Goal: Transaction & Acquisition: Purchase product/service

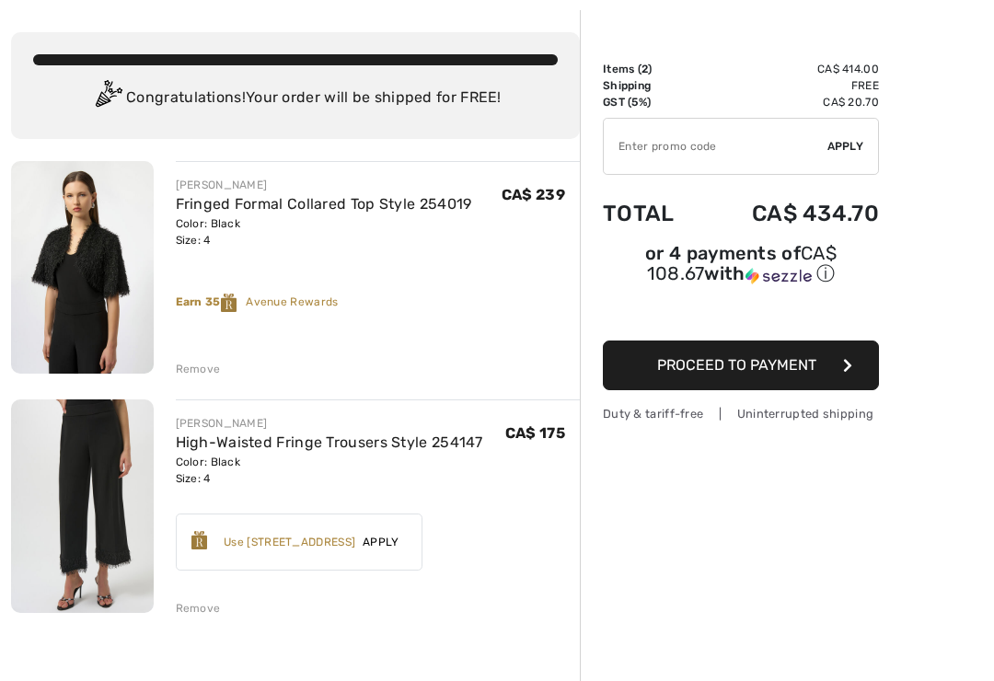
scroll to position [80, 0]
click at [292, 547] on div "Use 800 Avenue Rewards" at bounding box center [290, 542] width 132 height 17
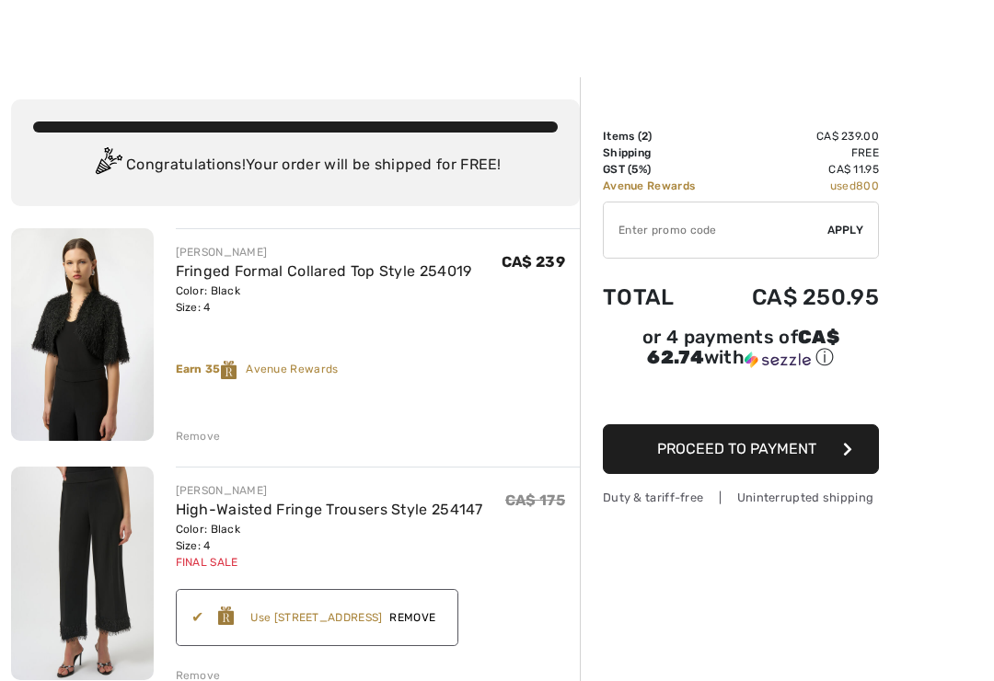
scroll to position [15, 0]
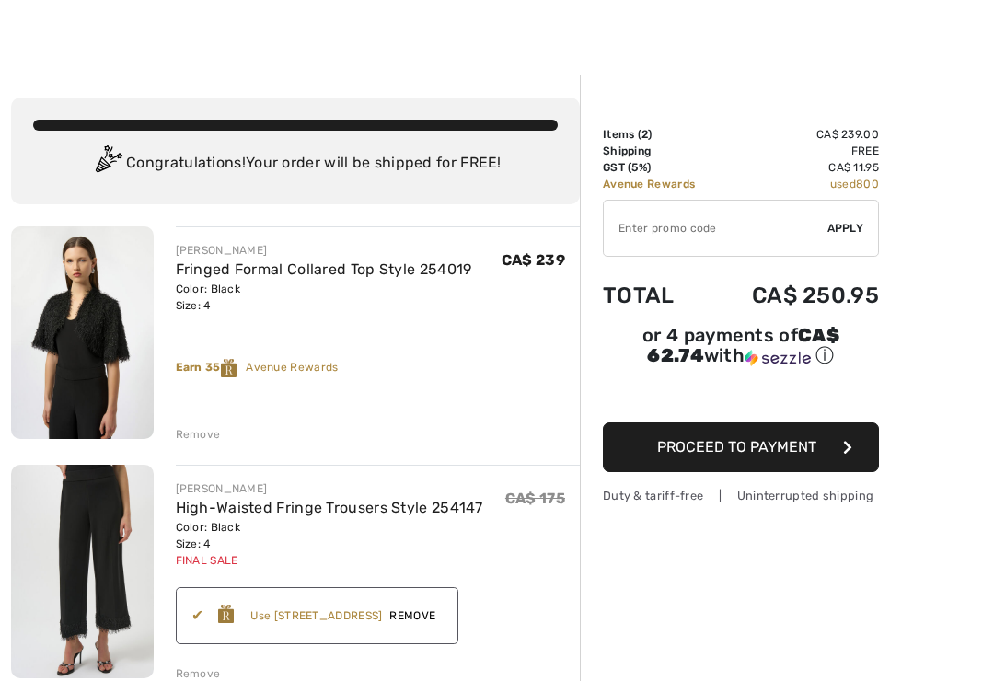
click at [638, 238] on input "TEXT" at bounding box center [716, 228] width 224 height 55
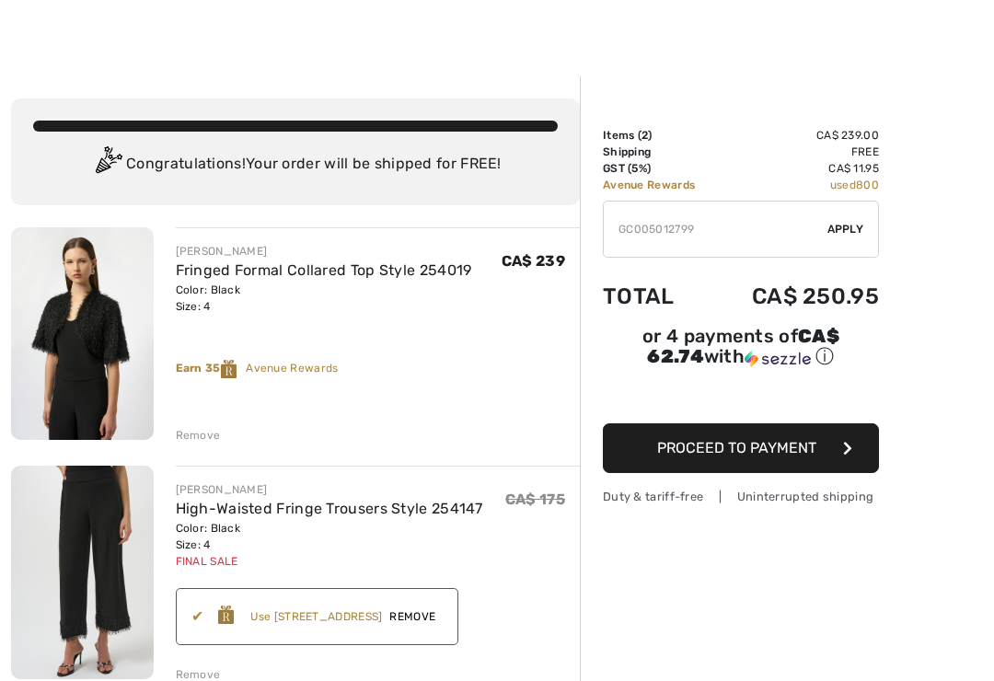
type input "GC005012799"
click at [841, 237] on div "✔ Apply Remove" at bounding box center [741, 229] width 276 height 57
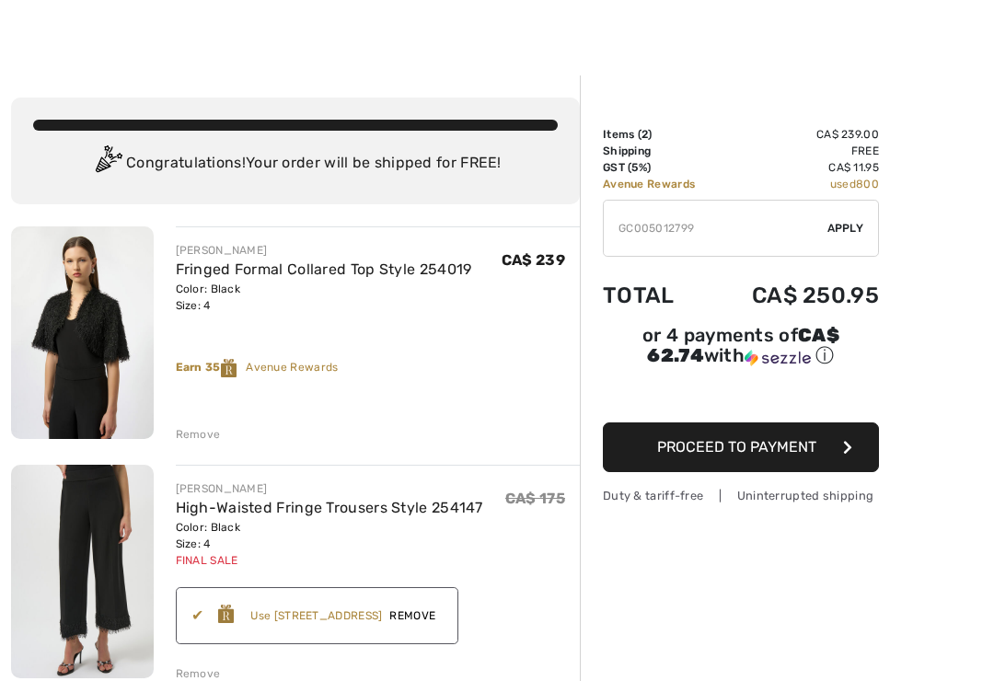
click at [846, 225] on span "Apply" at bounding box center [846, 229] width 37 height 17
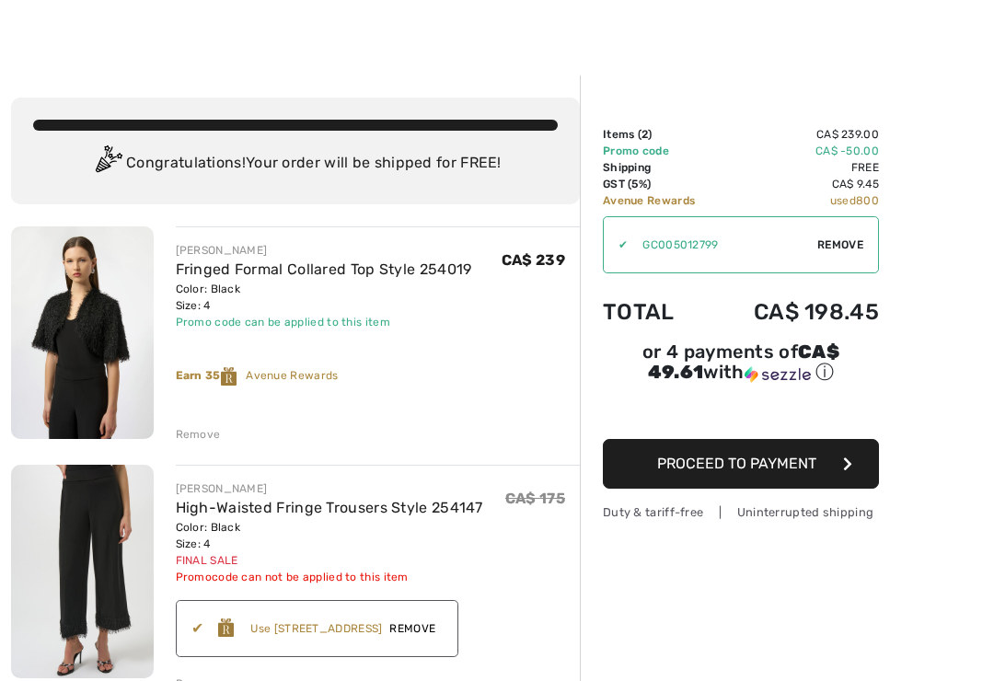
click at [756, 477] on button "Proceed to Payment" at bounding box center [741, 464] width 276 height 50
click at [847, 477] on button "Proceed to Payment" at bounding box center [741, 464] width 276 height 50
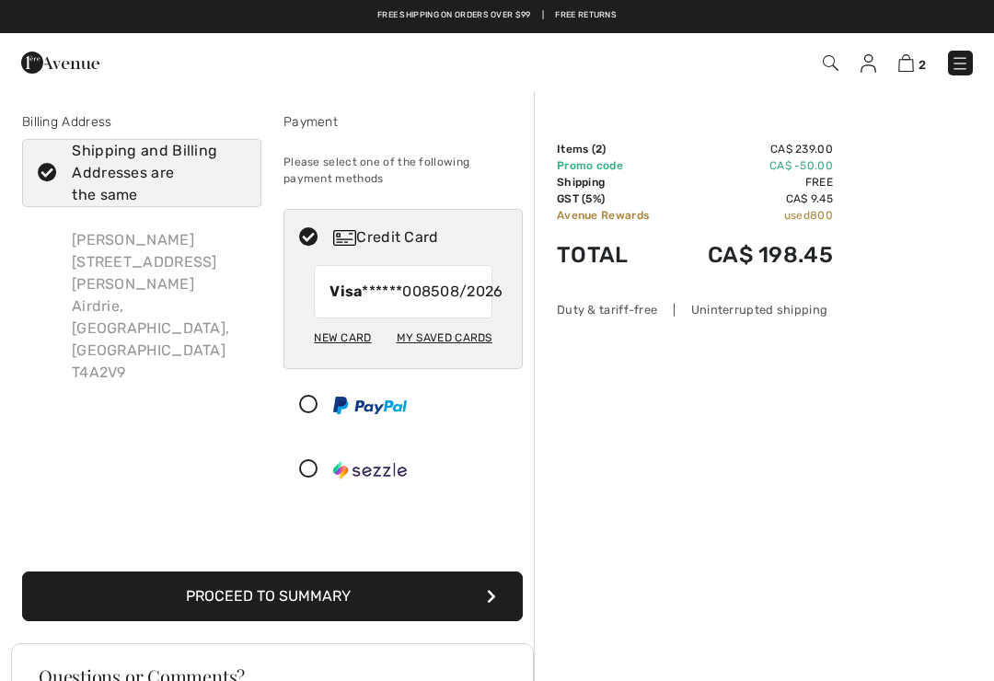
click at [327, 619] on button "Proceed to Summary" at bounding box center [272, 597] width 501 height 50
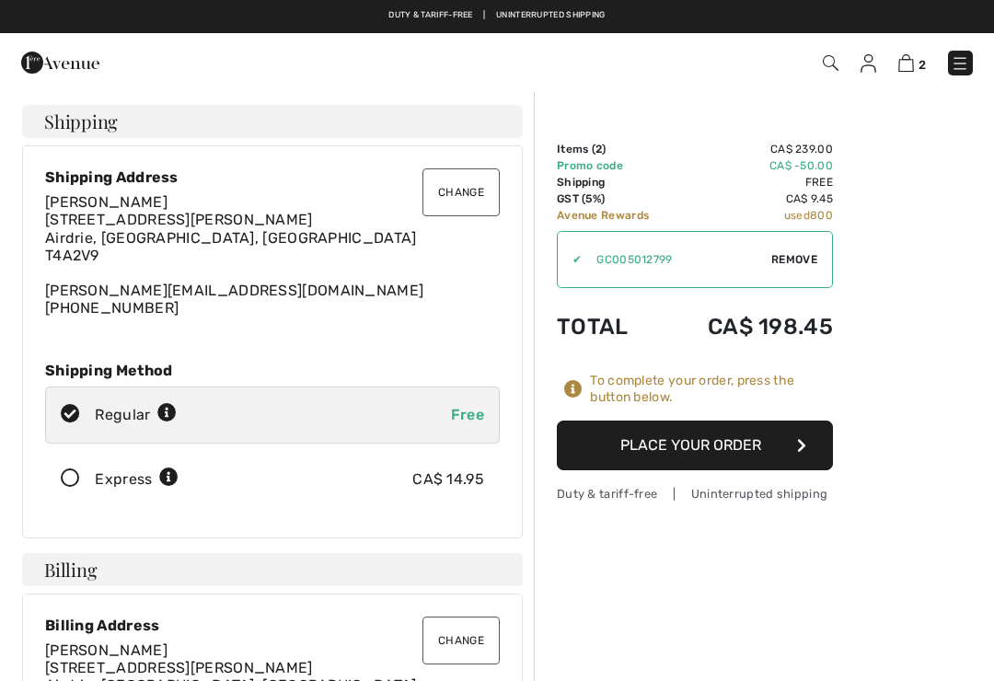
click at [72, 487] on icon at bounding box center [70, 479] width 49 height 19
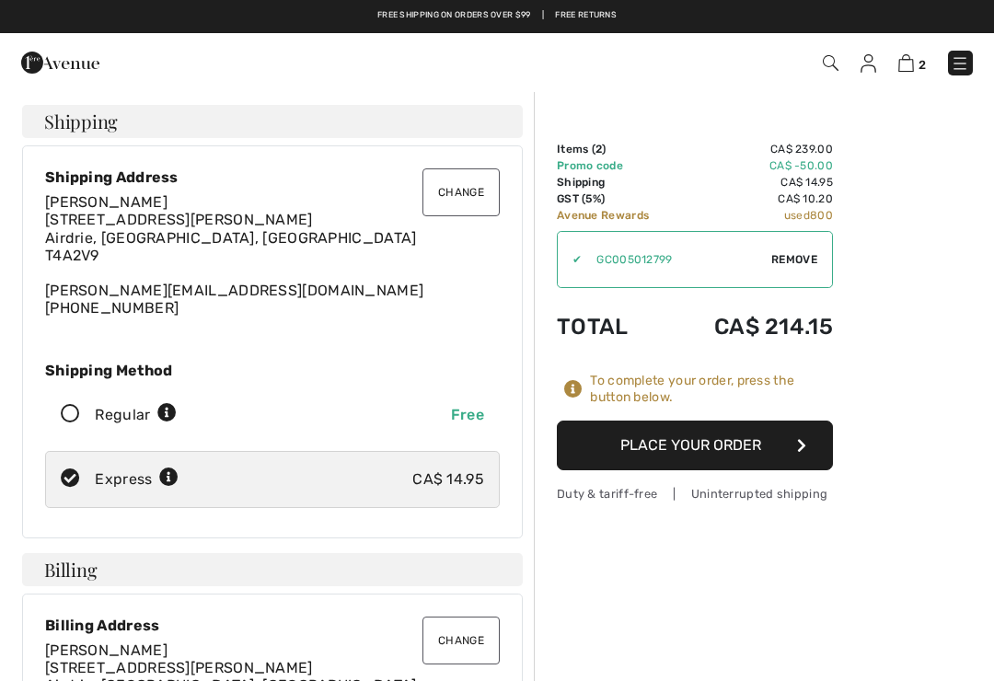
click at [709, 445] on button "Place Your Order" at bounding box center [695, 446] width 276 height 50
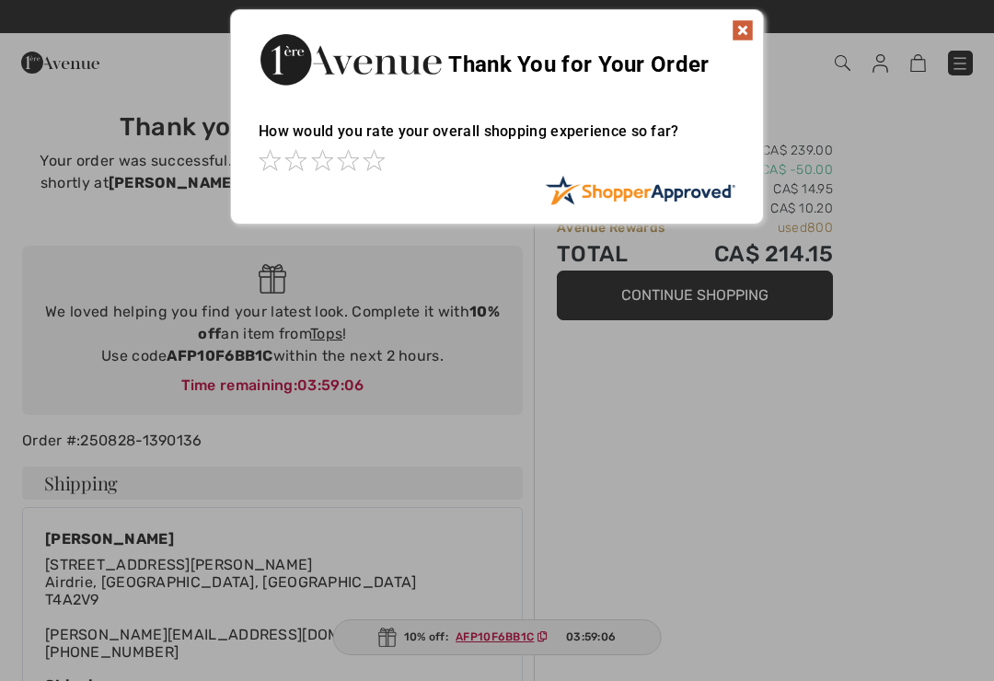
click at [734, 24] on img at bounding box center [743, 30] width 22 height 22
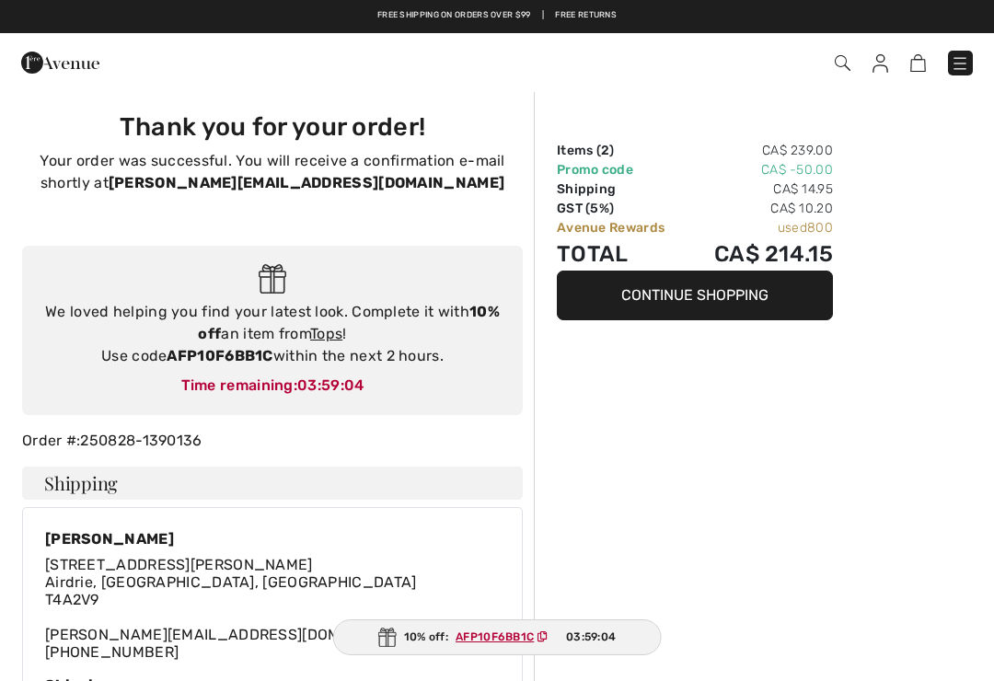
click at [884, 65] on img at bounding box center [881, 63] width 16 height 18
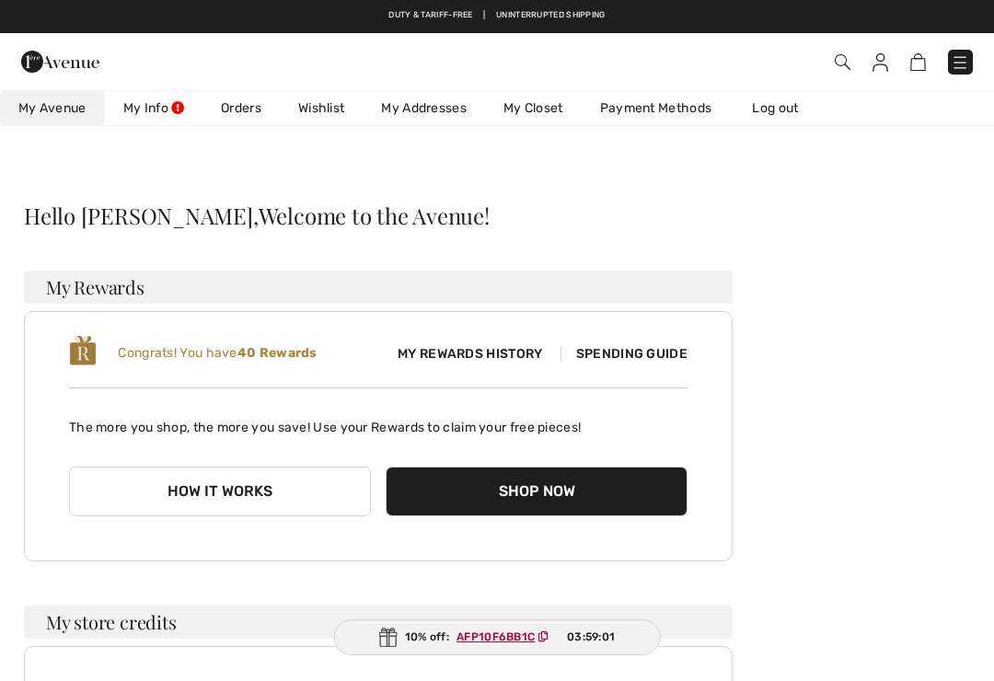
click at [242, 104] on link "Orders" at bounding box center [241, 108] width 77 height 34
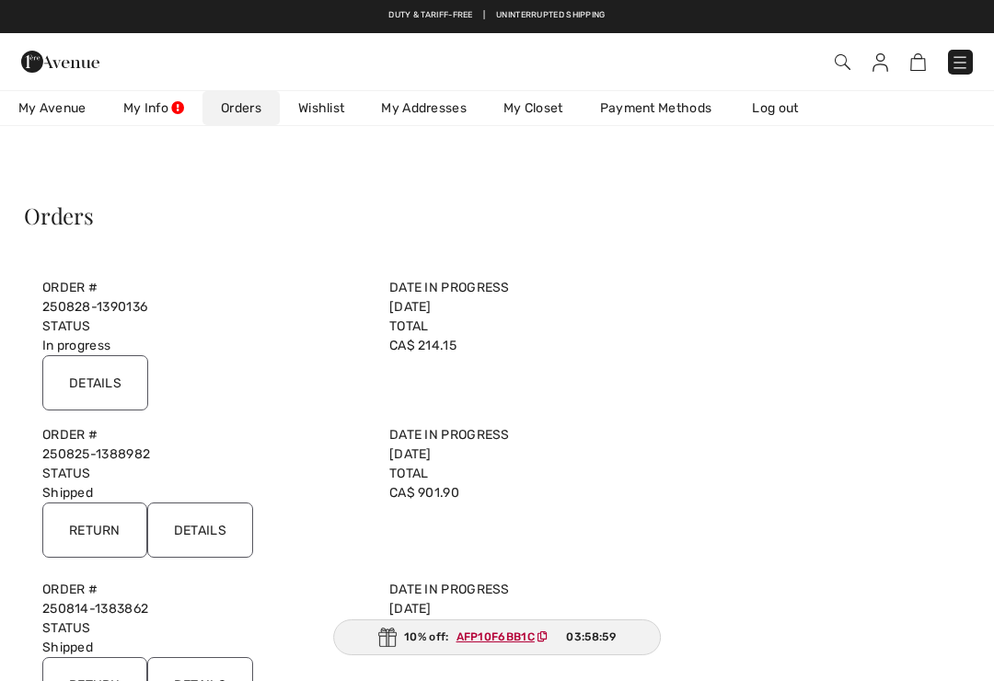
click at [85, 398] on input "Details" at bounding box center [95, 382] width 106 height 55
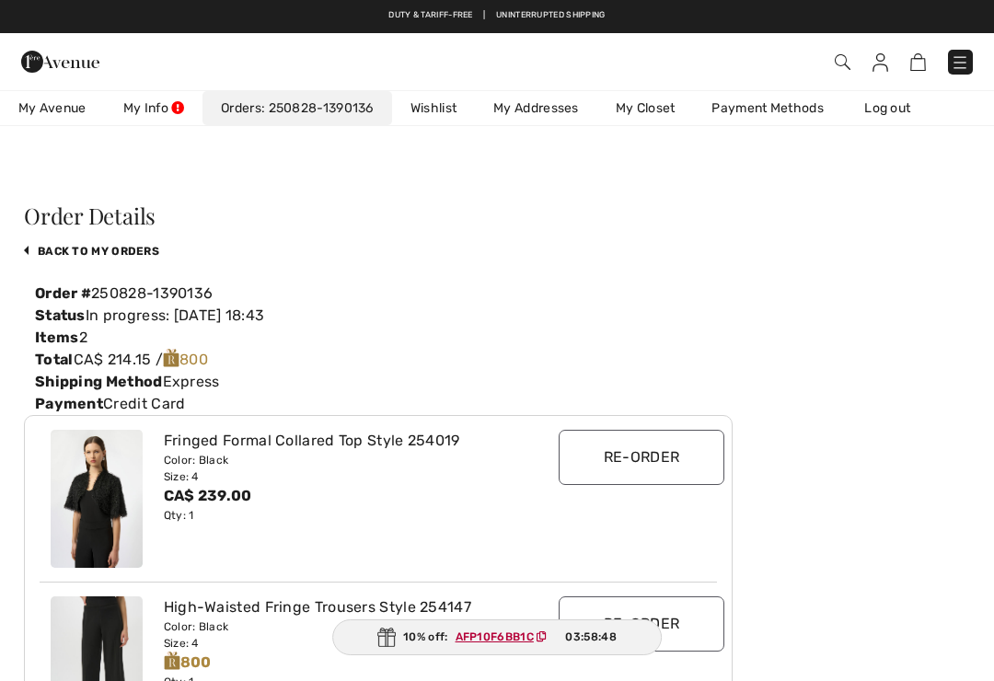
click at [446, 103] on link "Wishlist" at bounding box center [433, 108] width 83 height 34
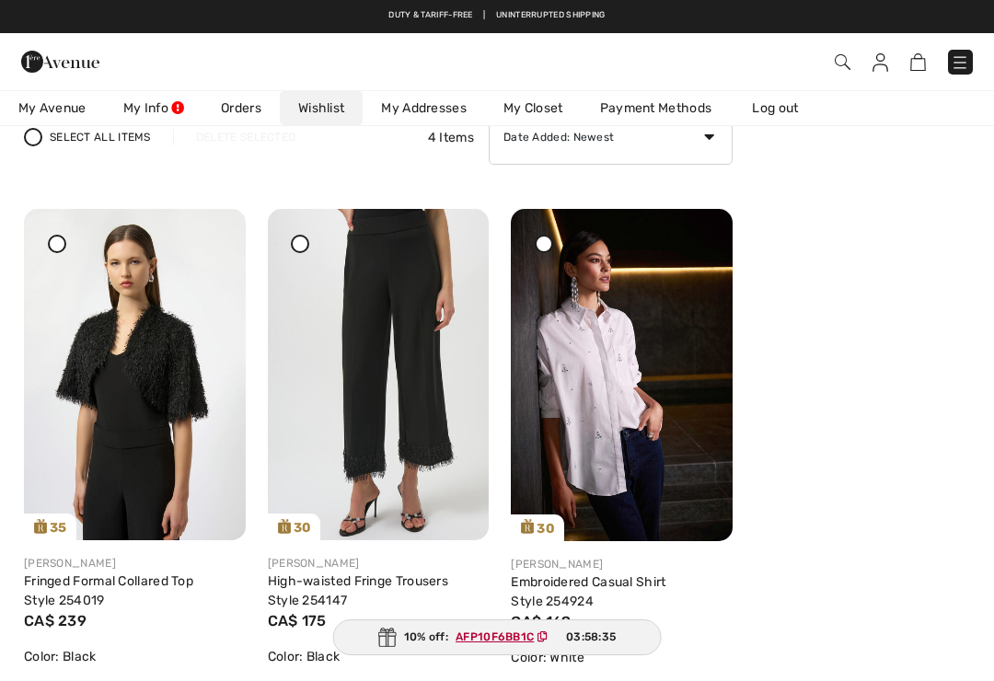
scroll to position [160, 0]
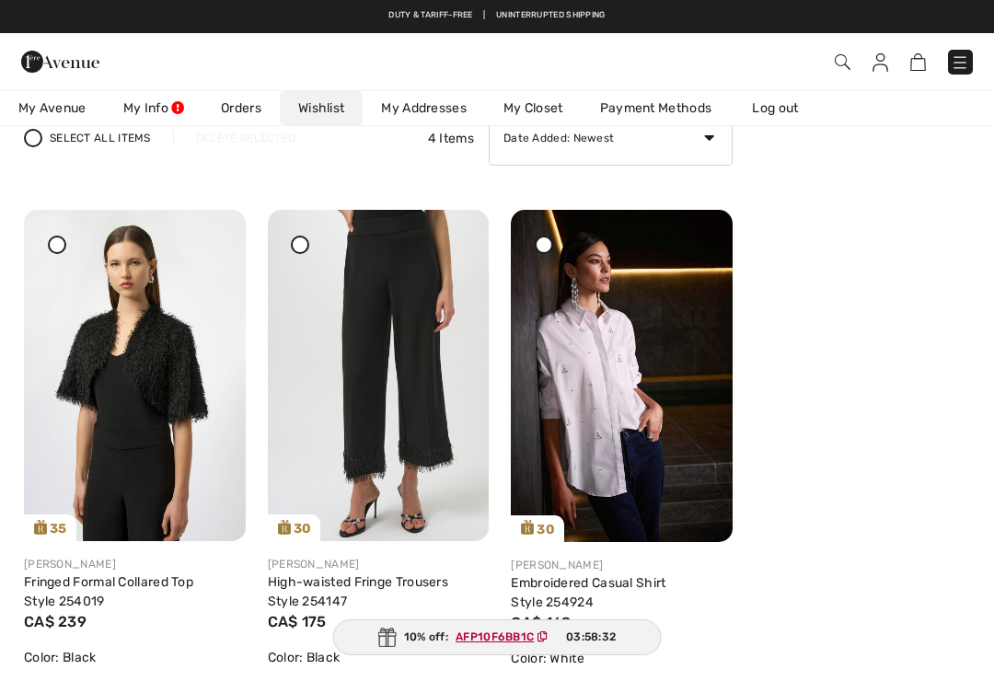
click at [57, 256] on img at bounding box center [135, 375] width 222 height 331
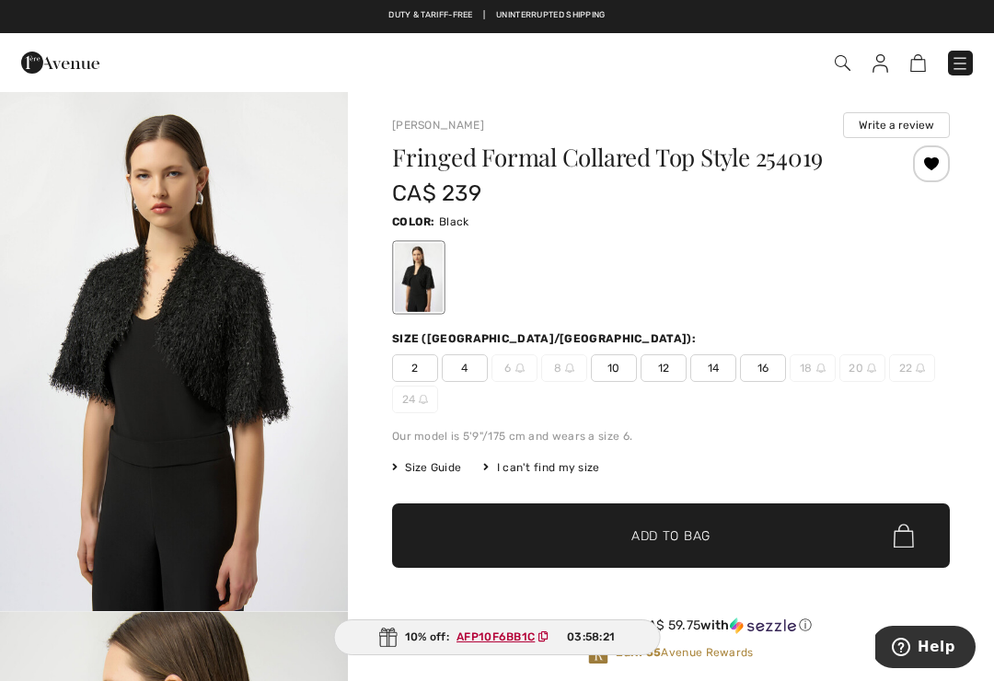
click at [881, 65] on img at bounding box center [881, 63] width 16 height 18
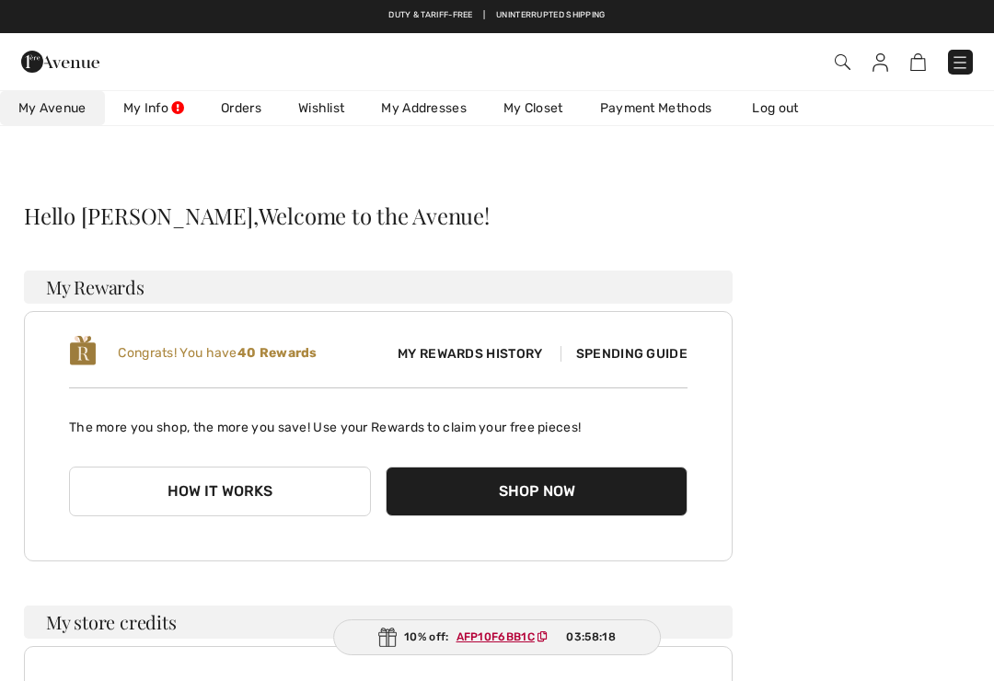
click at [325, 112] on link "Wishlist" at bounding box center [321, 108] width 83 height 34
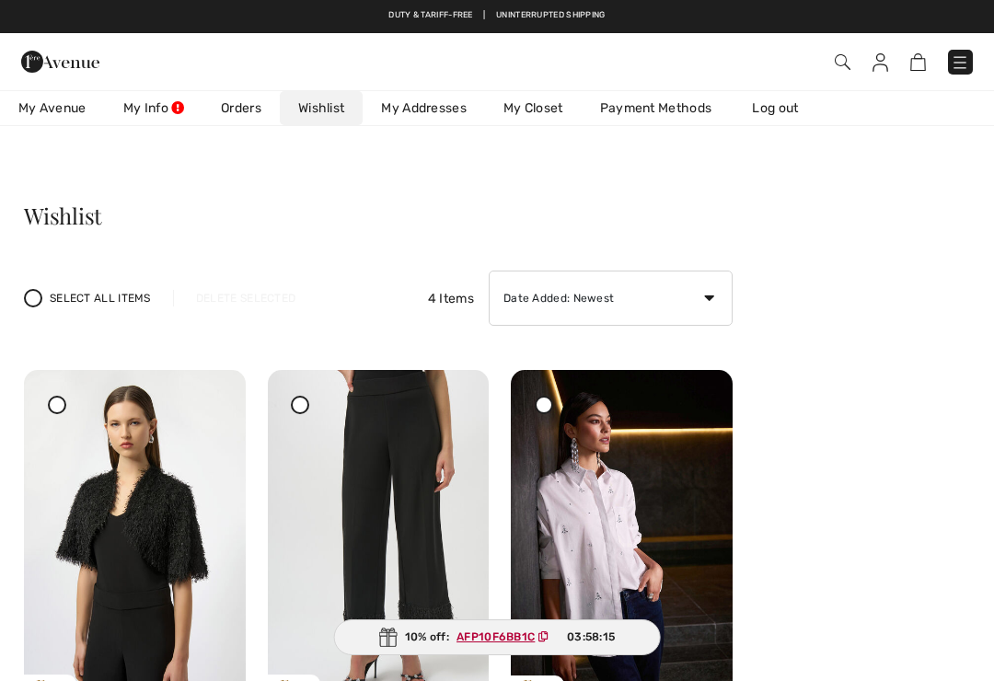
click at [217, 396] on div at bounding box center [210, 383] width 26 height 26
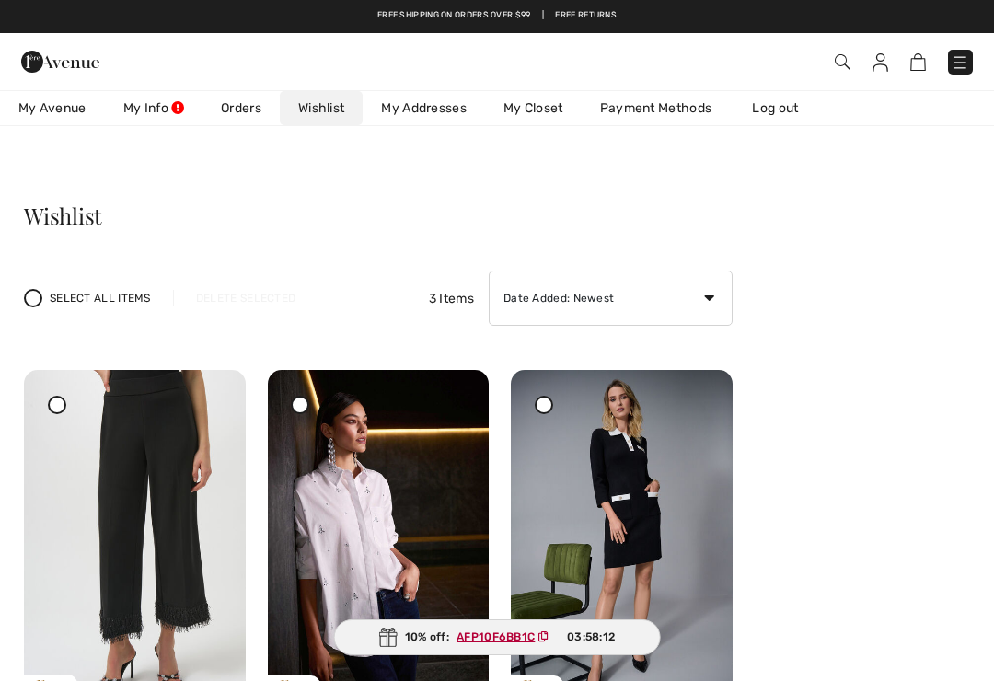
click at [209, 389] on icon at bounding box center [209, 383] width 11 height 13
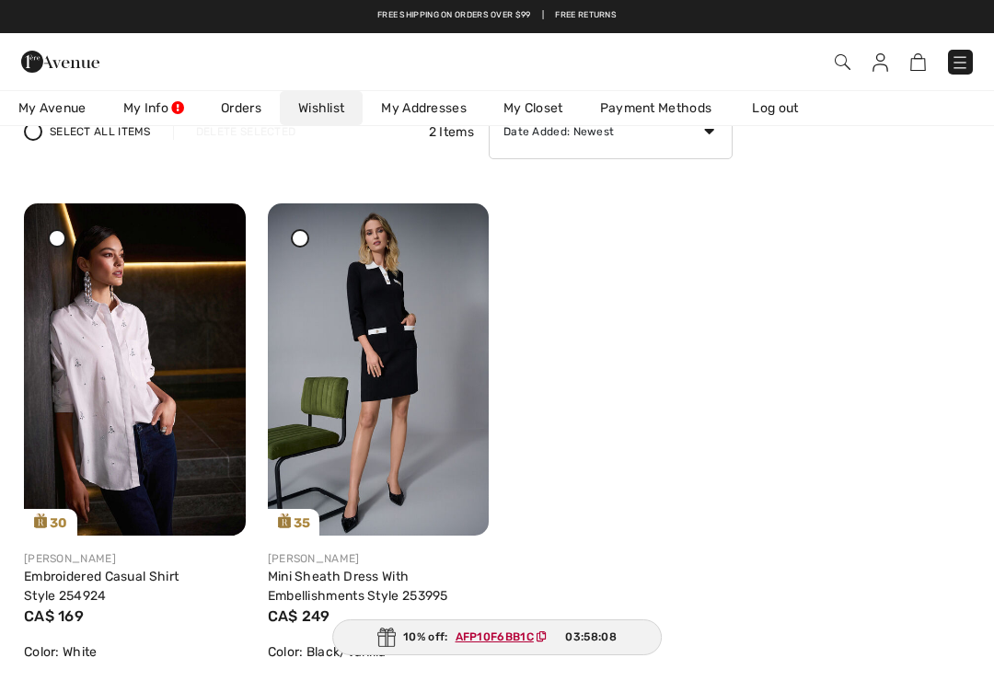
scroll to position [162, 0]
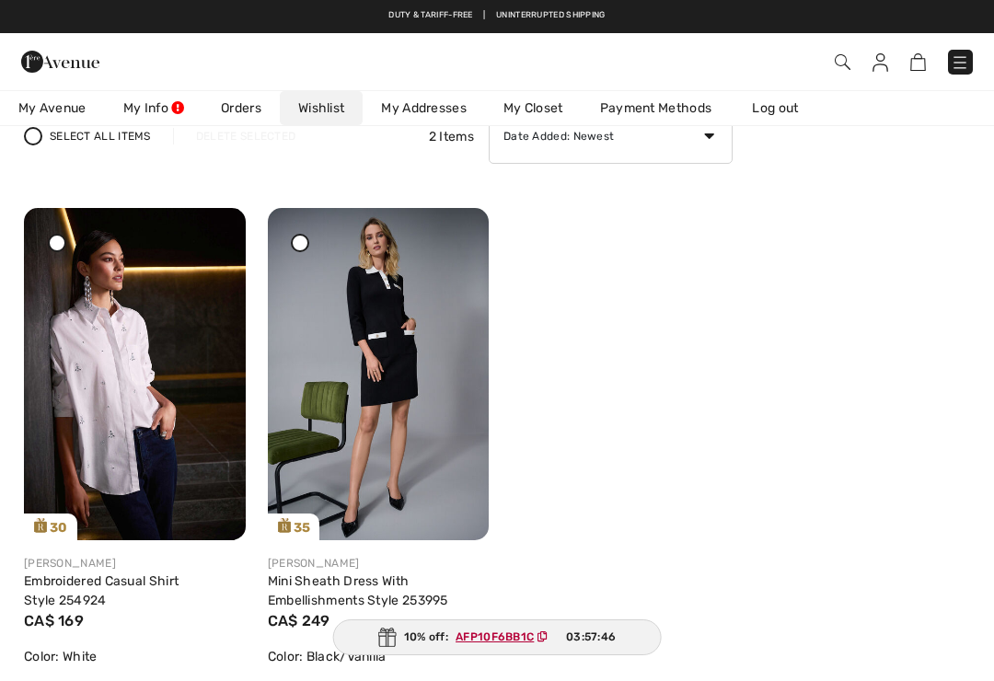
click at [531, 110] on link "My Closet" at bounding box center [533, 108] width 97 height 34
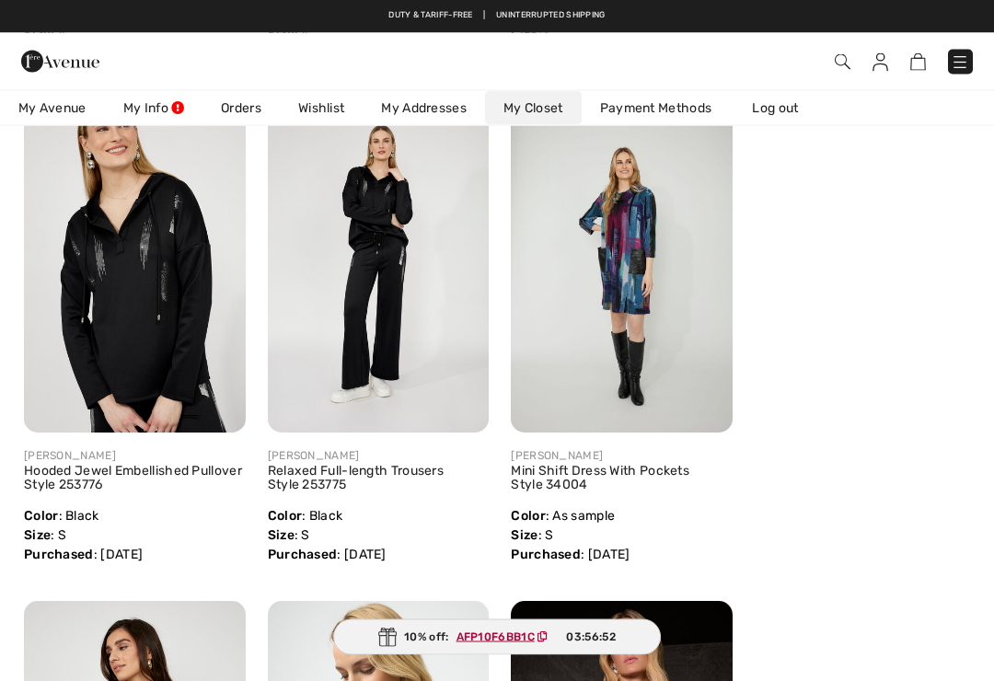
scroll to position [771, 0]
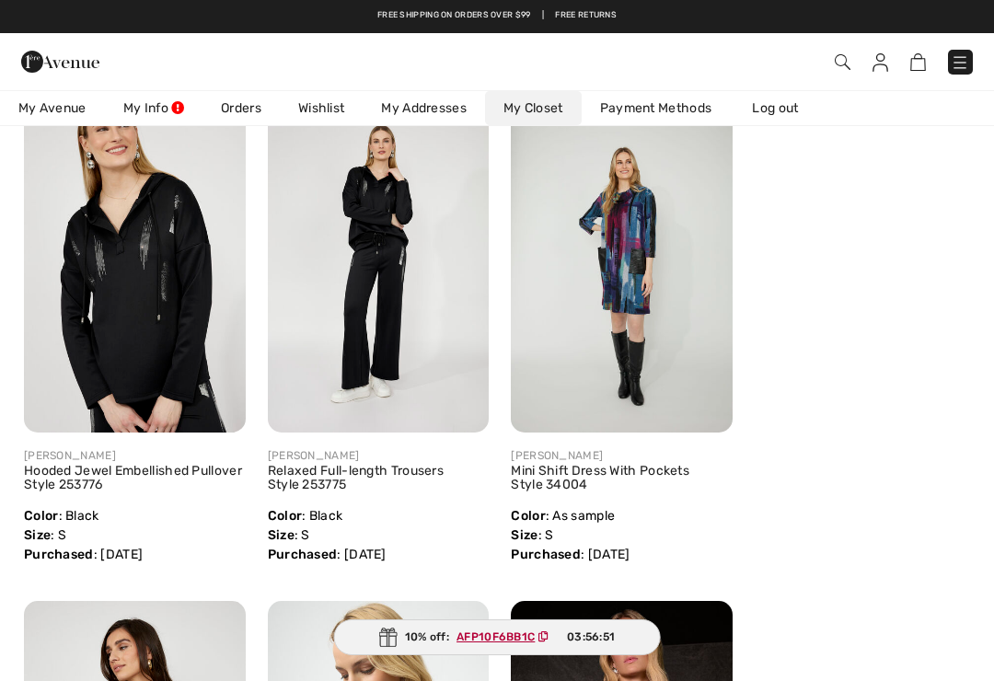
click at [784, 111] on link "Log out" at bounding box center [784, 108] width 101 height 34
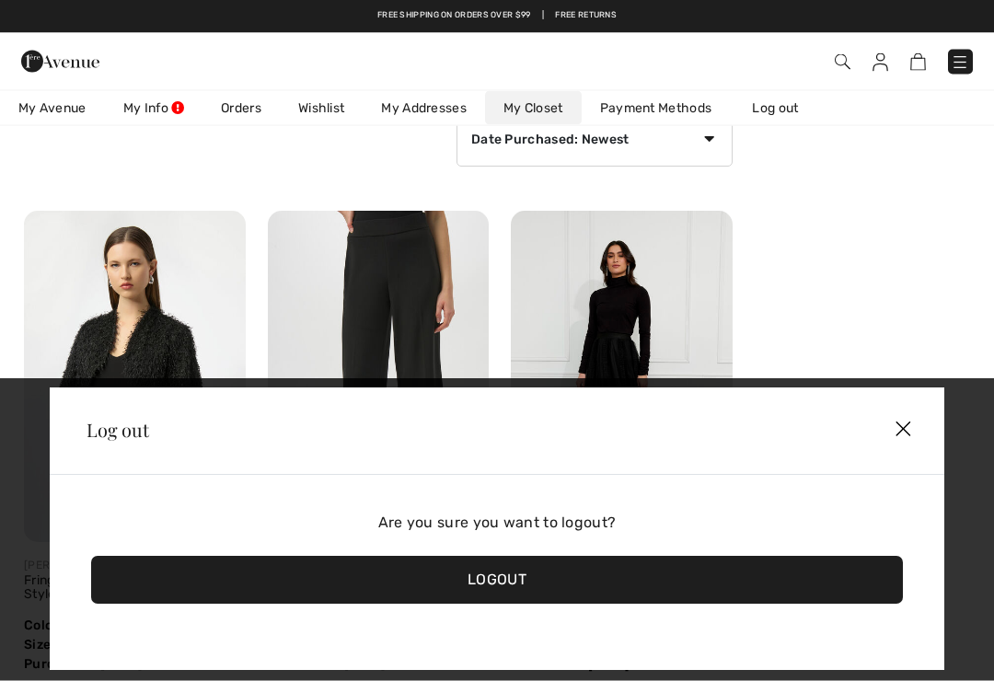
scroll to position [0, 0]
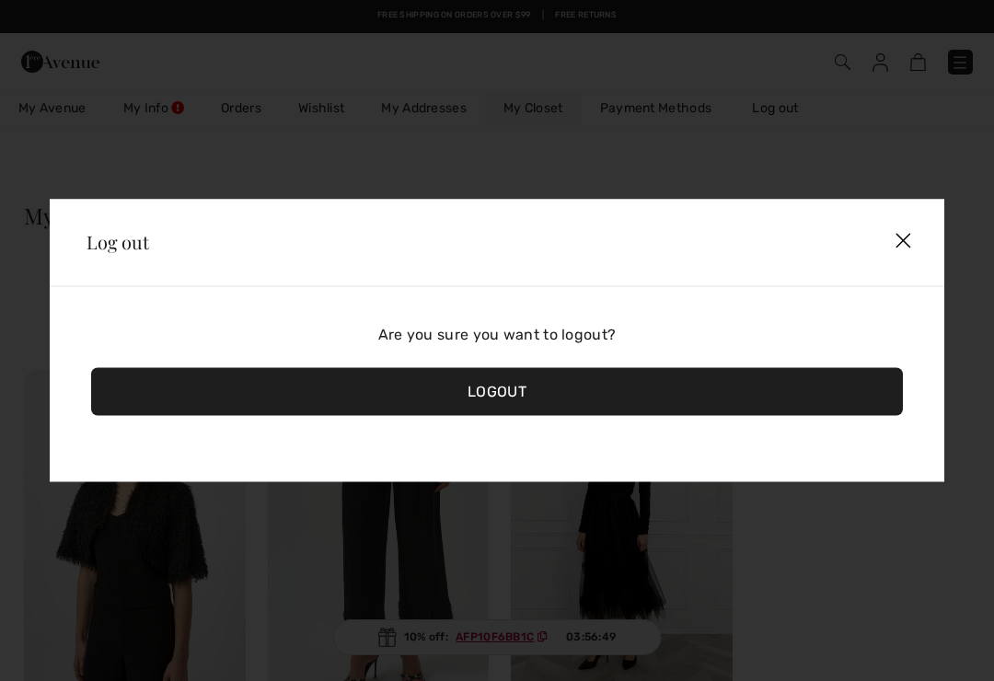
click at [495, 396] on div "Logout" at bounding box center [497, 392] width 812 height 48
